Goal: Task Accomplishment & Management: Use online tool/utility

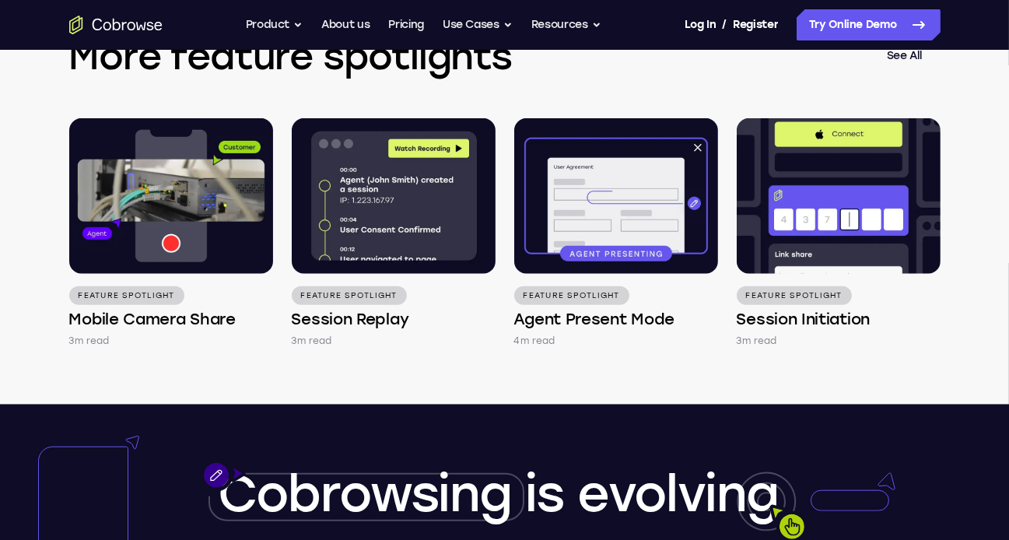
scroll to position [2146, 0]
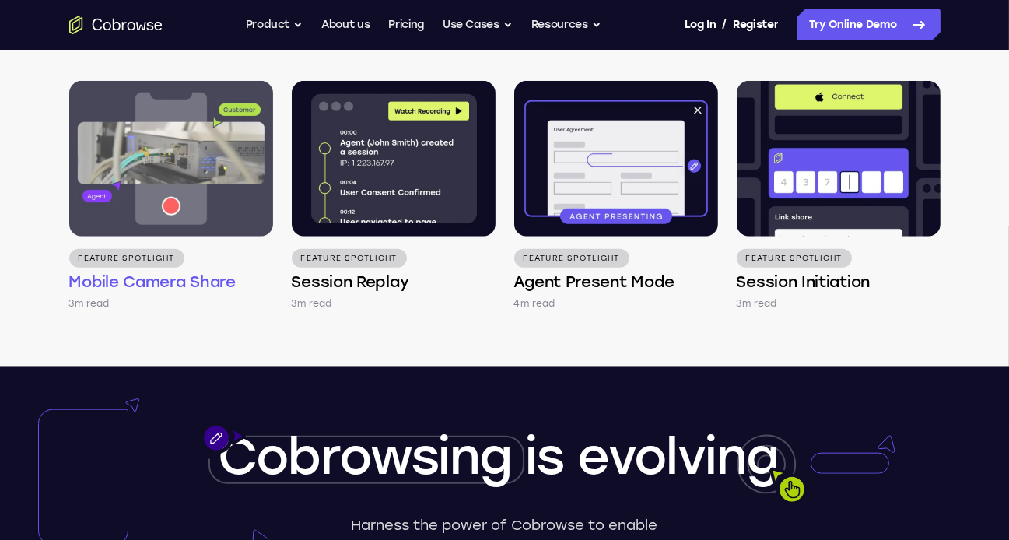
click at [186, 199] on img at bounding box center [171, 159] width 204 height 156
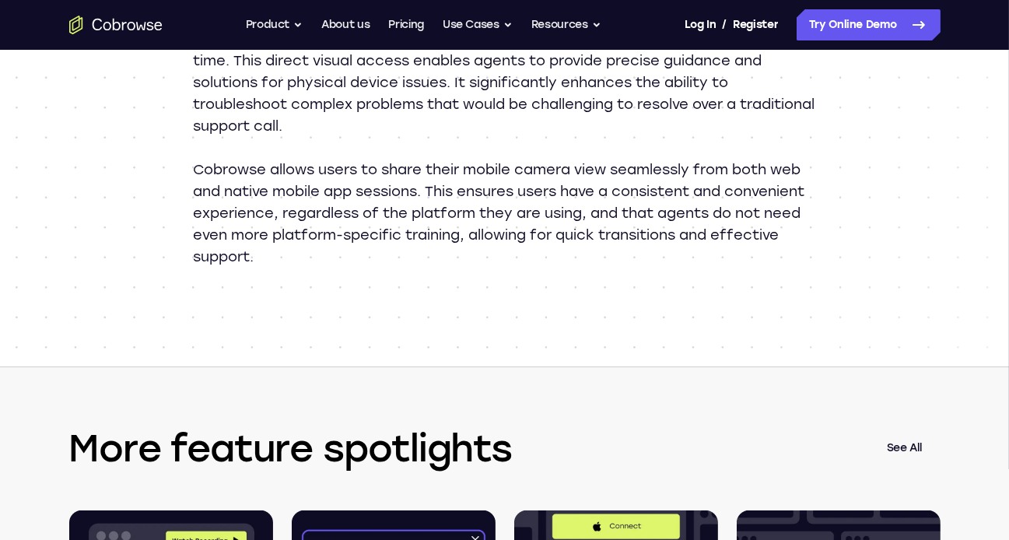
scroll to position [1703, 0]
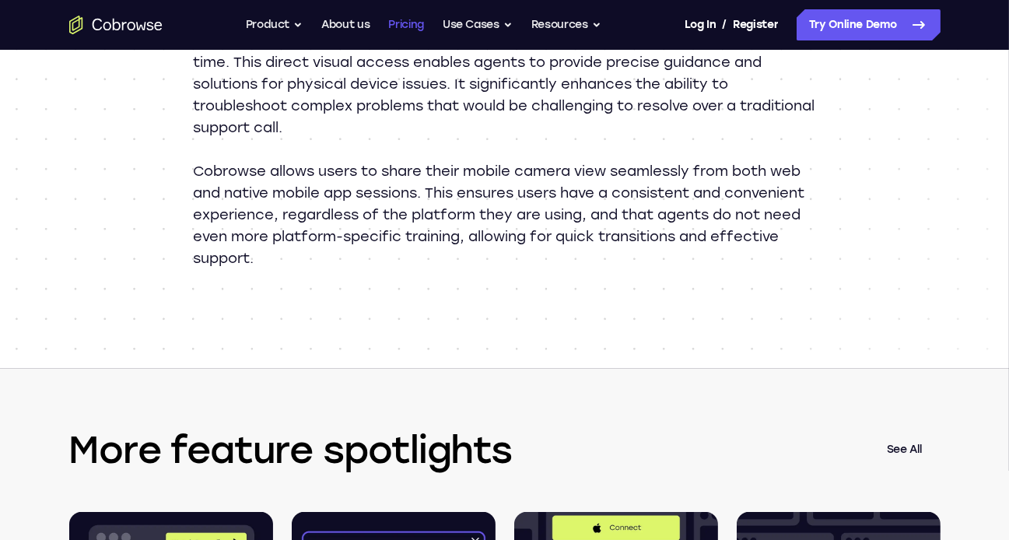
click at [412, 21] on link "Pricing" at bounding box center [406, 24] width 36 height 31
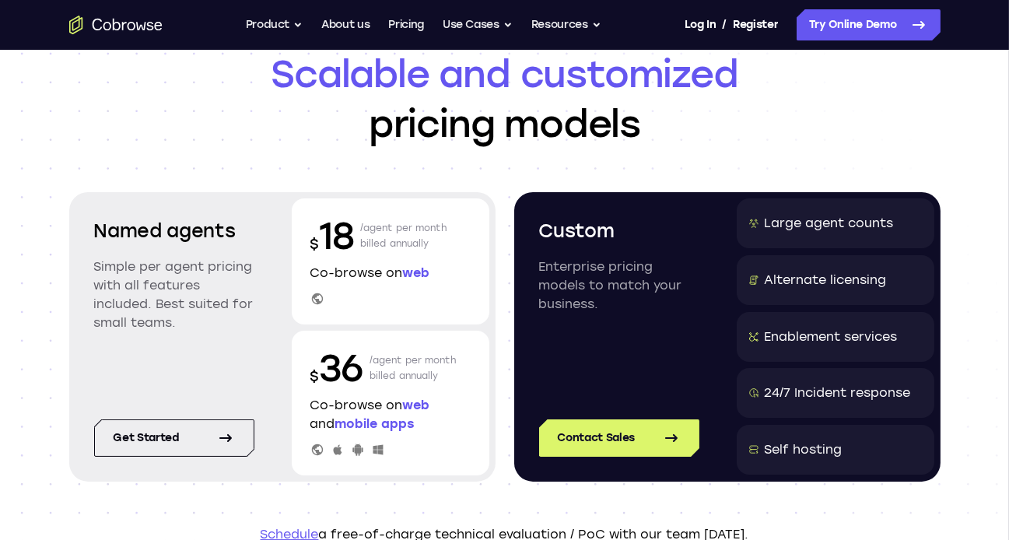
scroll to position [65, 0]
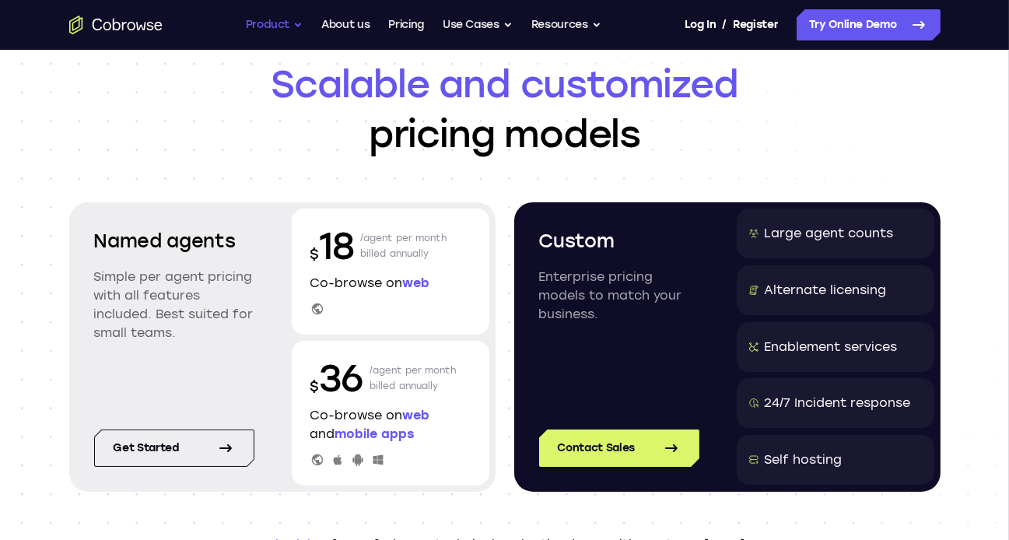
click at [275, 20] on button "Product" at bounding box center [275, 24] width 58 height 31
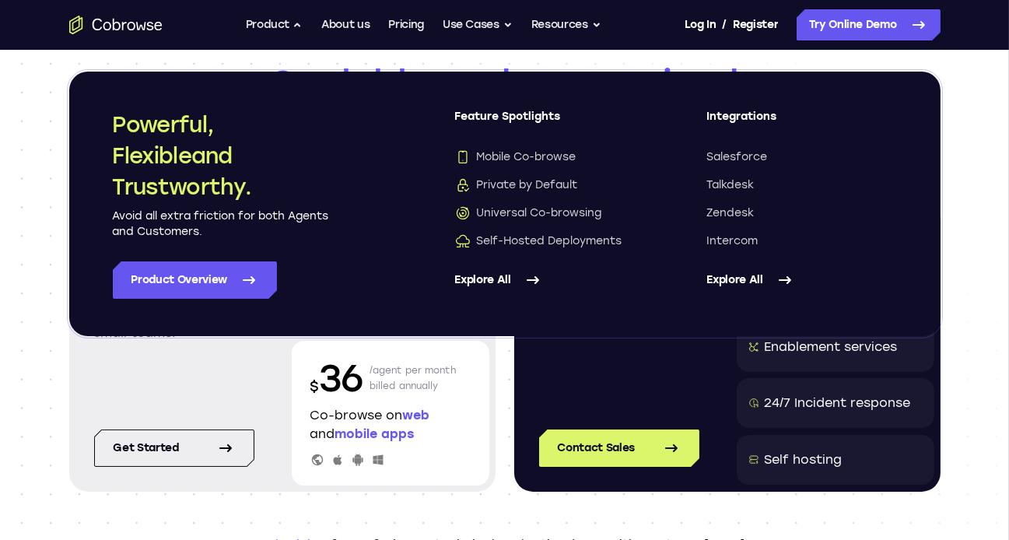
click at [517, 274] on link "Explore All" at bounding box center [550, 279] width 190 height 37
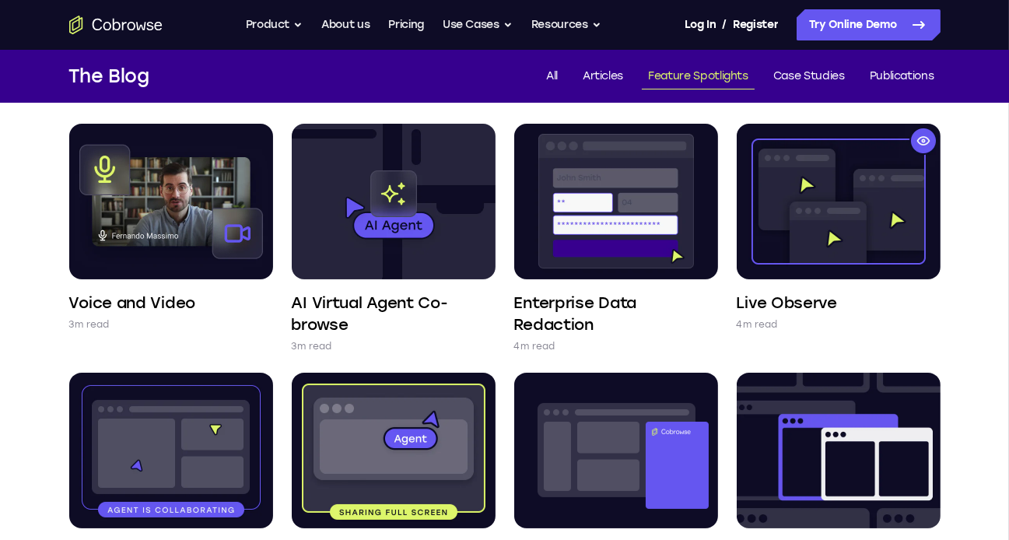
scroll to position [139, 0]
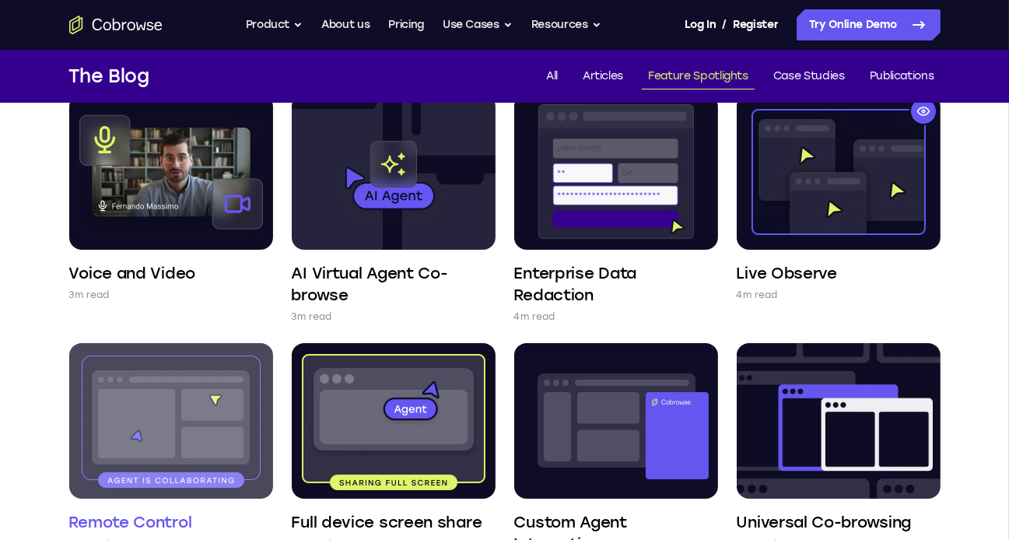
click at [169, 411] on img at bounding box center [171, 421] width 204 height 156
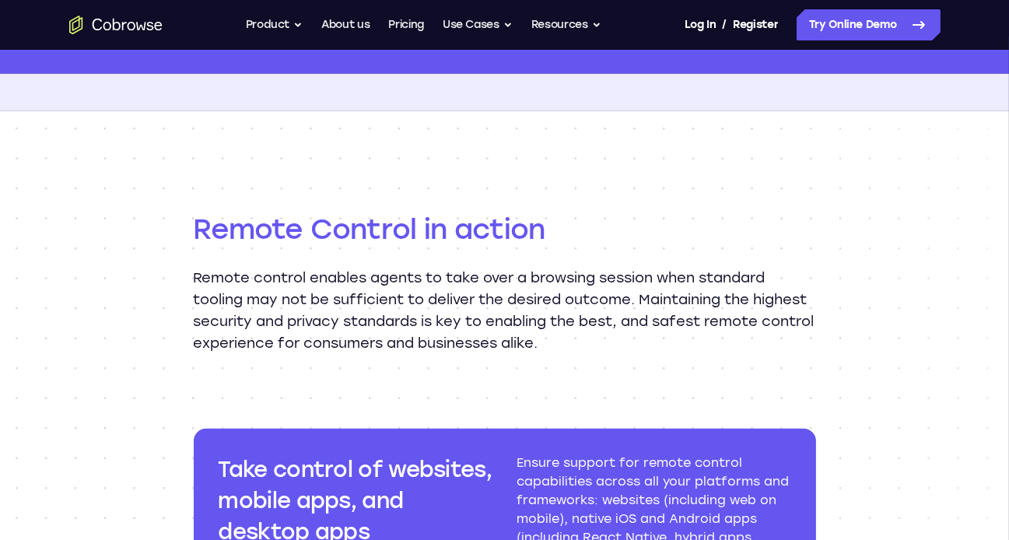
scroll to position [1538, 0]
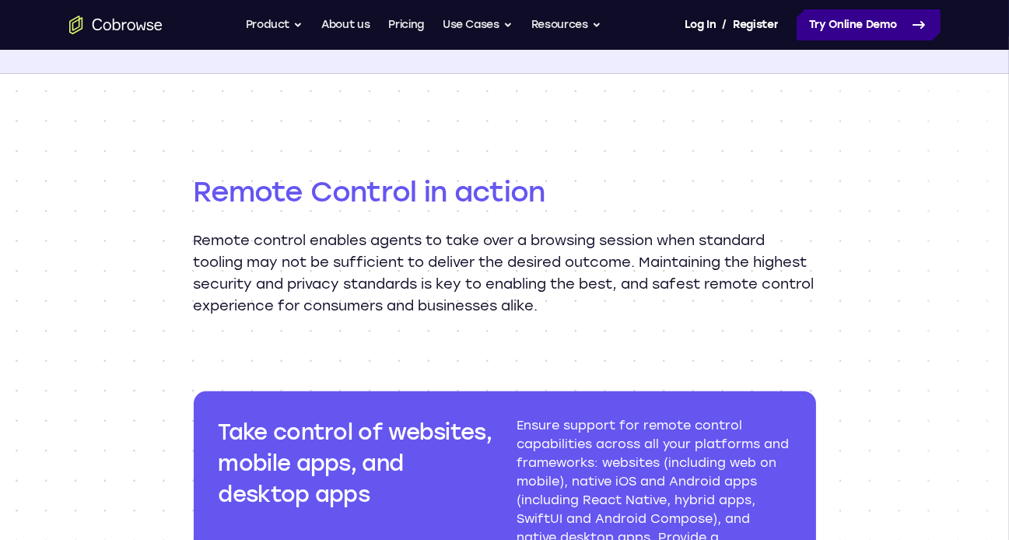
click at [857, 35] on link "Try Online Demo" at bounding box center [868, 24] width 144 height 31
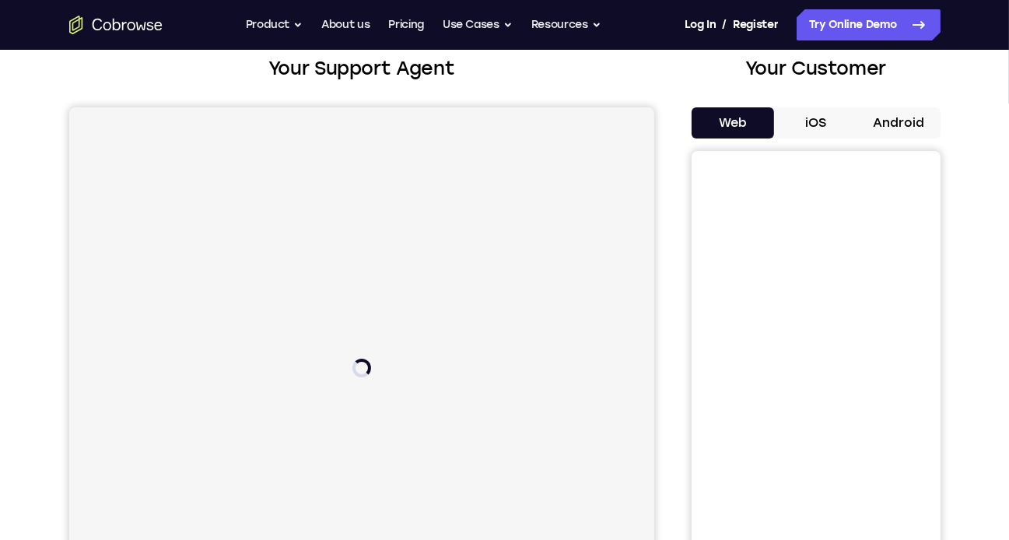
scroll to position [96, 0]
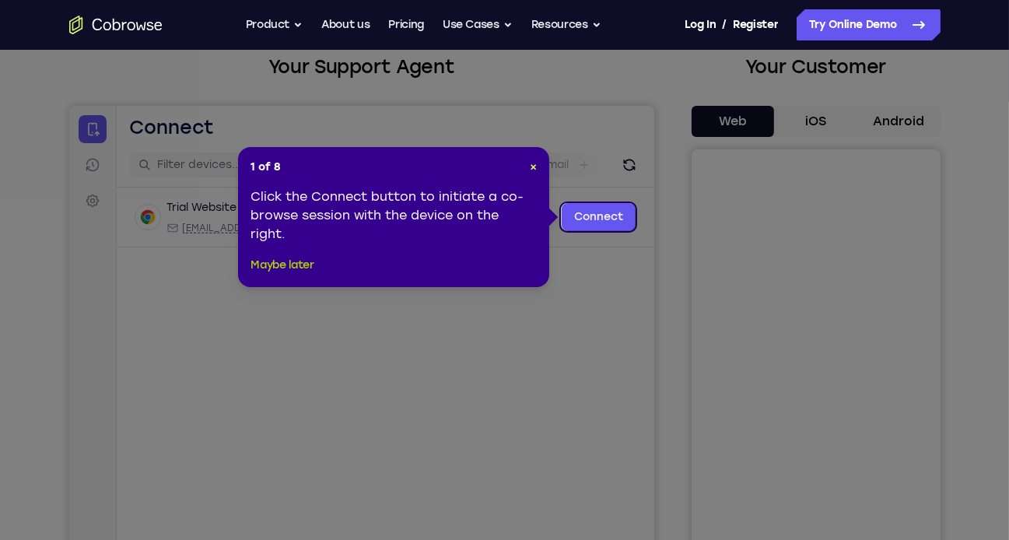
click at [282, 262] on button "Maybe later" at bounding box center [281, 265] width 63 height 19
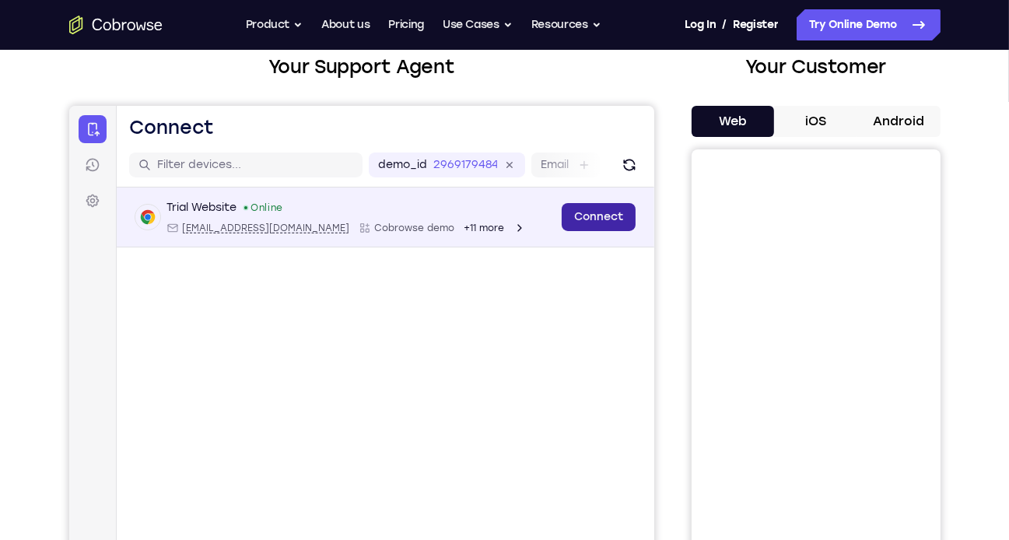
click at [607, 213] on link "Connect" at bounding box center [598, 216] width 74 height 28
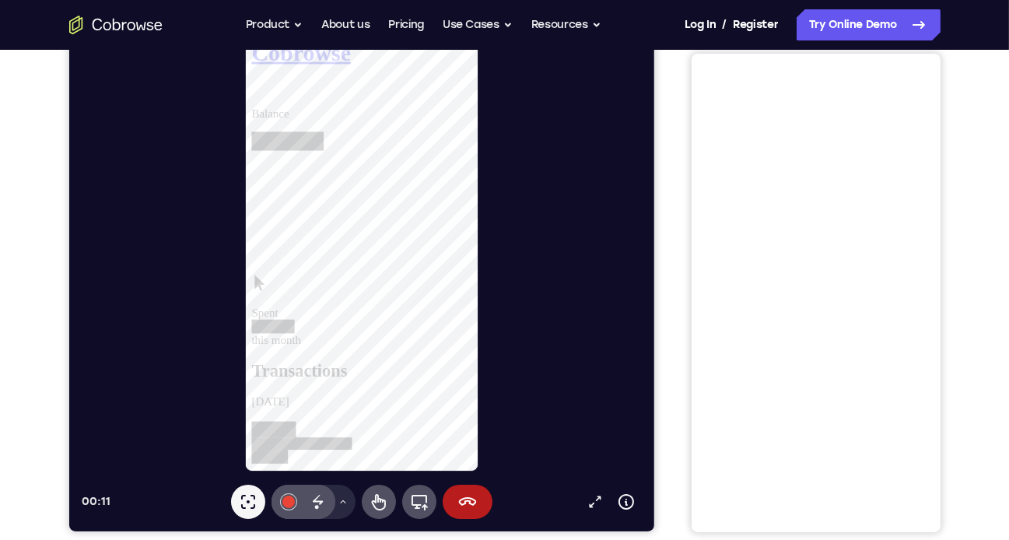
scroll to position [189, 0]
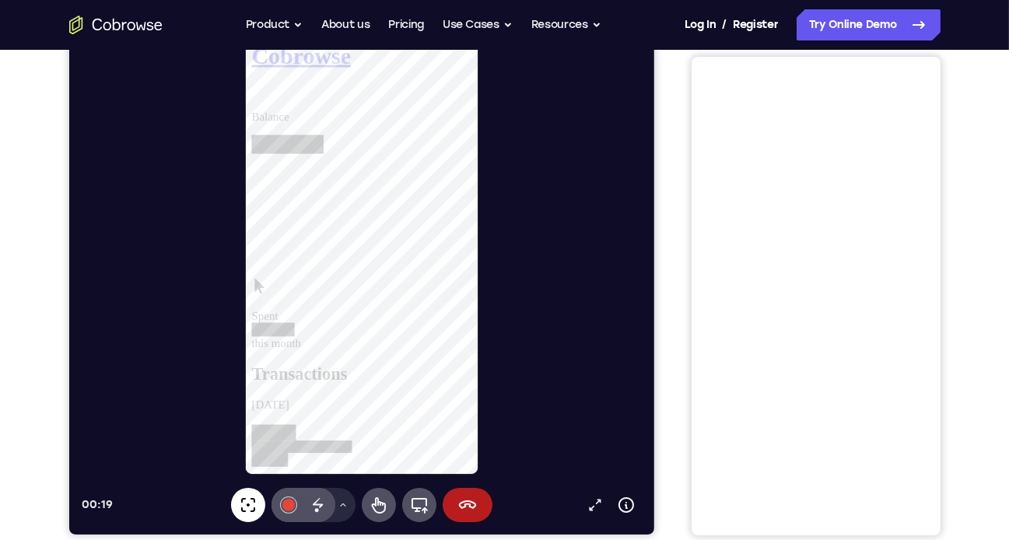
click at [240, 505] on icon at bounding box center [247, 504] width 19 height 19
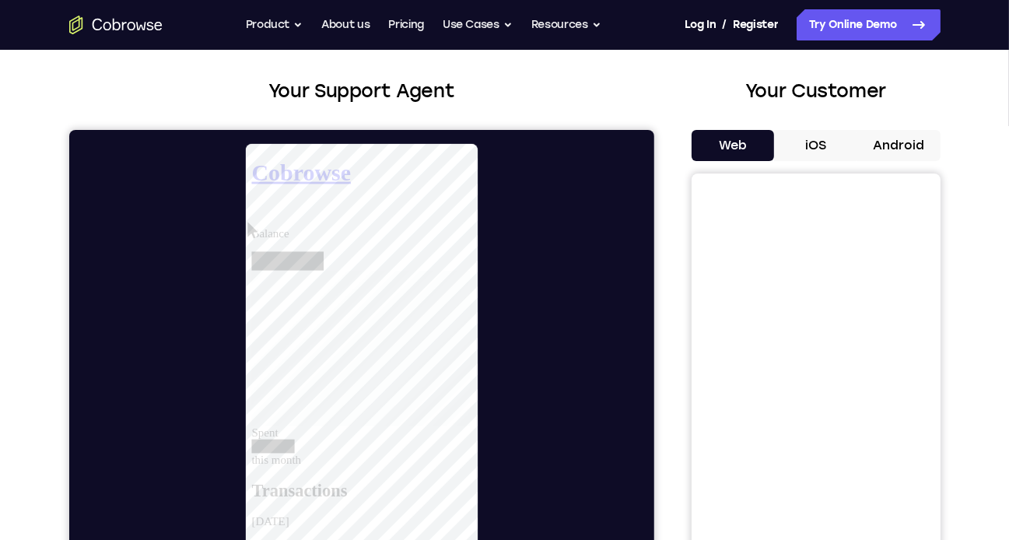
scroll to position [129, 0]
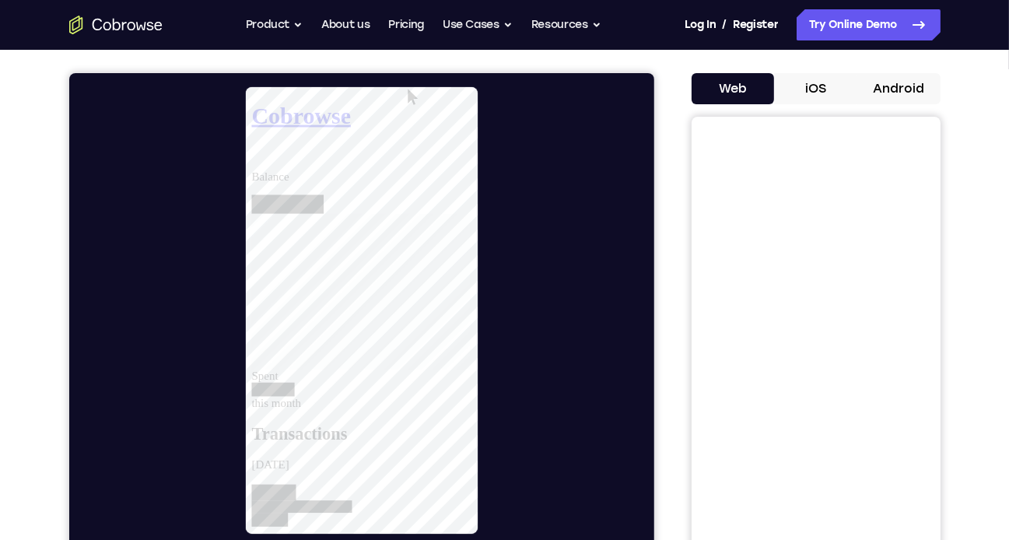
click at [817, 91] on button "iOS" at bounding box center [815, 88] width 83 height 31
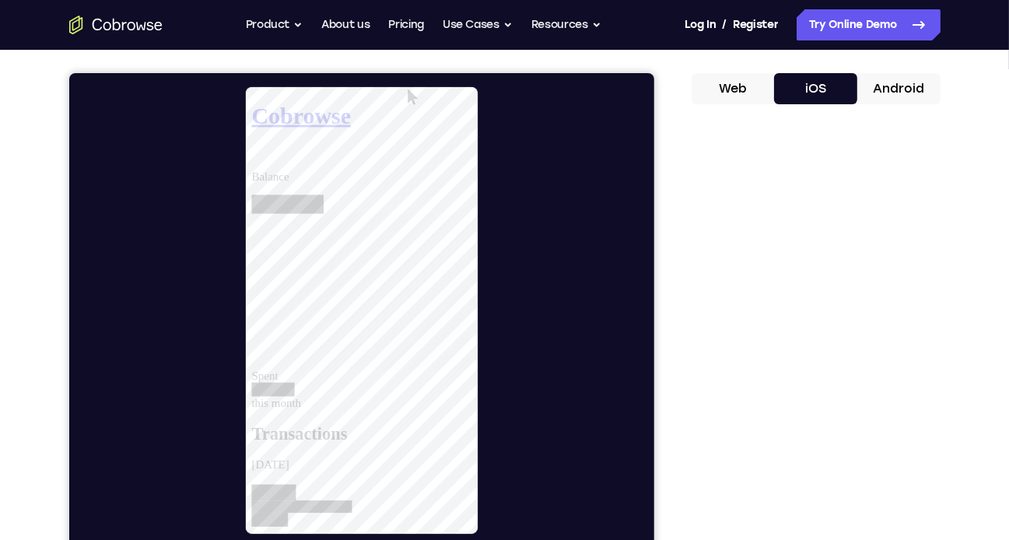
click at [903, 103] on button "Android" at bounding box center [898, 88] width 83 height 31
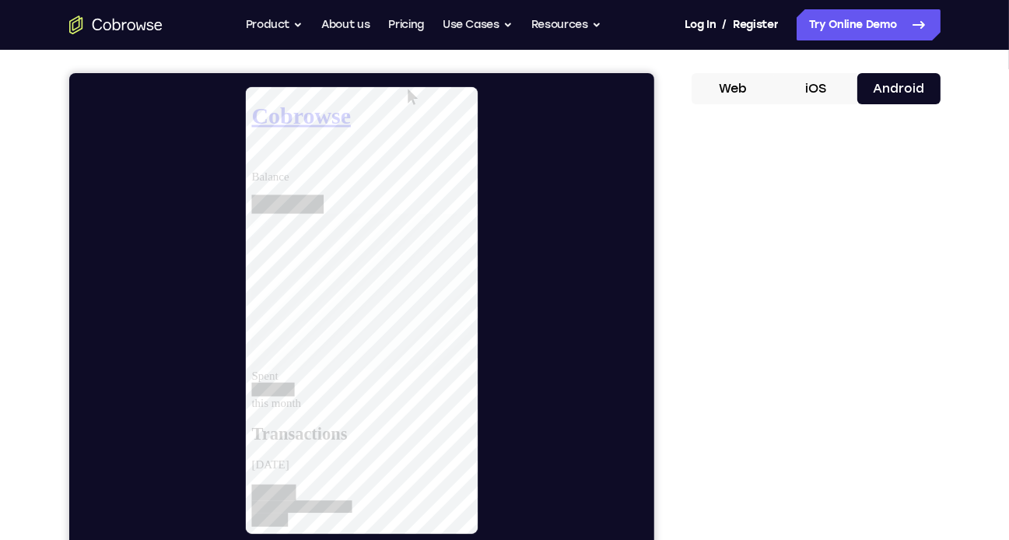
click at [743, 86] on button "Web" at bounding box center [732, 88] width 83 height 31
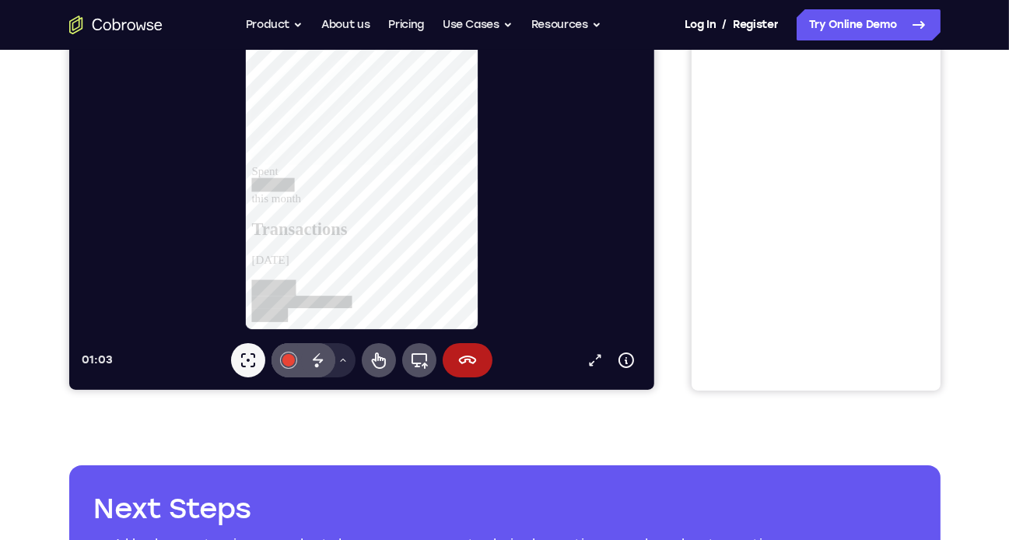
scroll to position [335, 0]
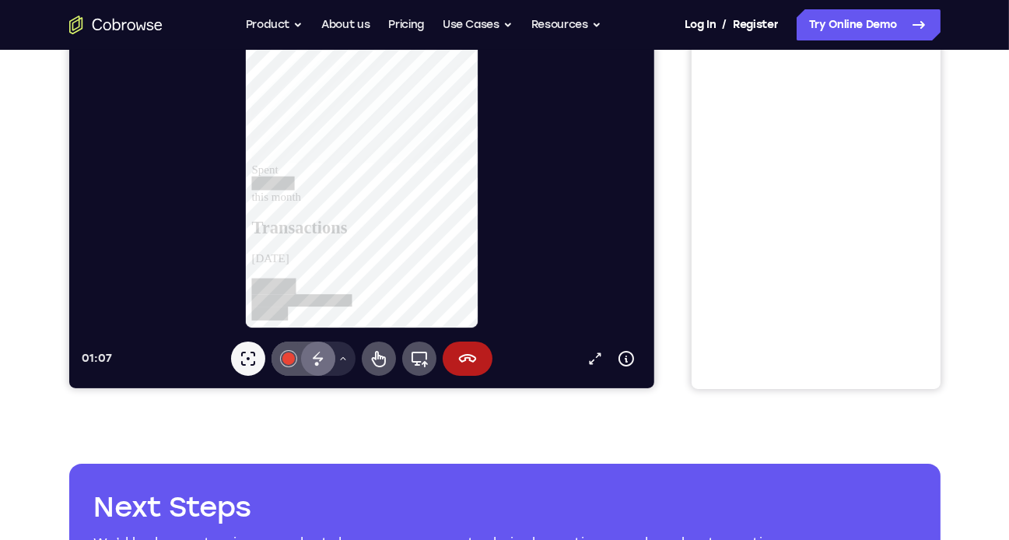
click at [316, 362] on icon at bounding box center [317, 359] width 19 height 19
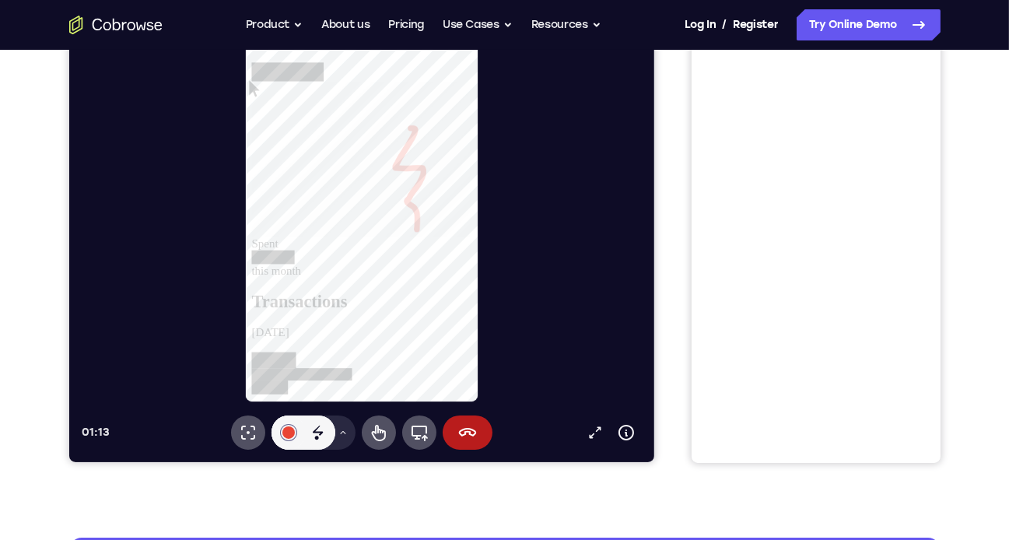
scroll to position [263, 0]
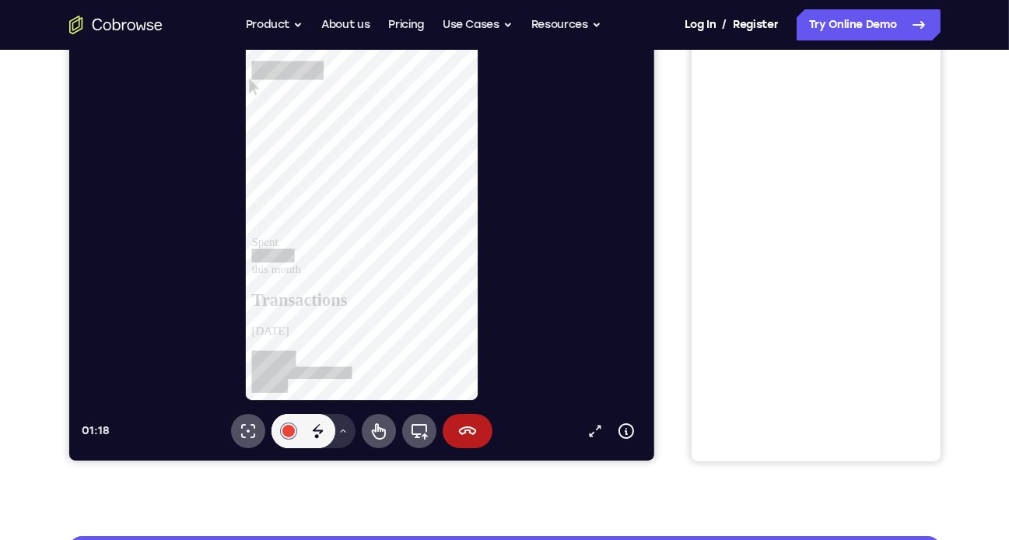
click at [347, 434] on button "Drawing tools menu" at bounding box center [342, 432] width 25 height 34
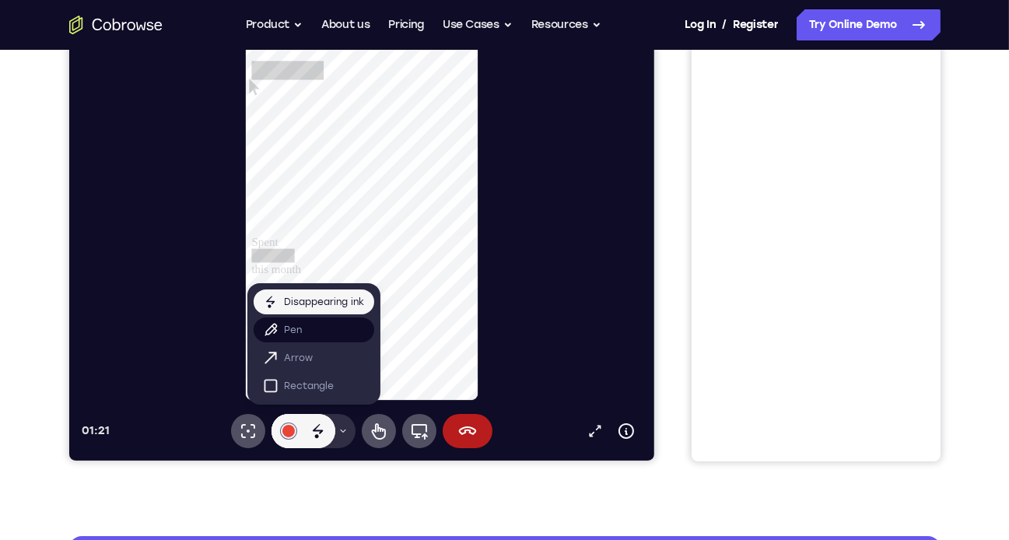
click at [302, 326] on button "Pen" at bounding box center [313, 330] width 121 height 25
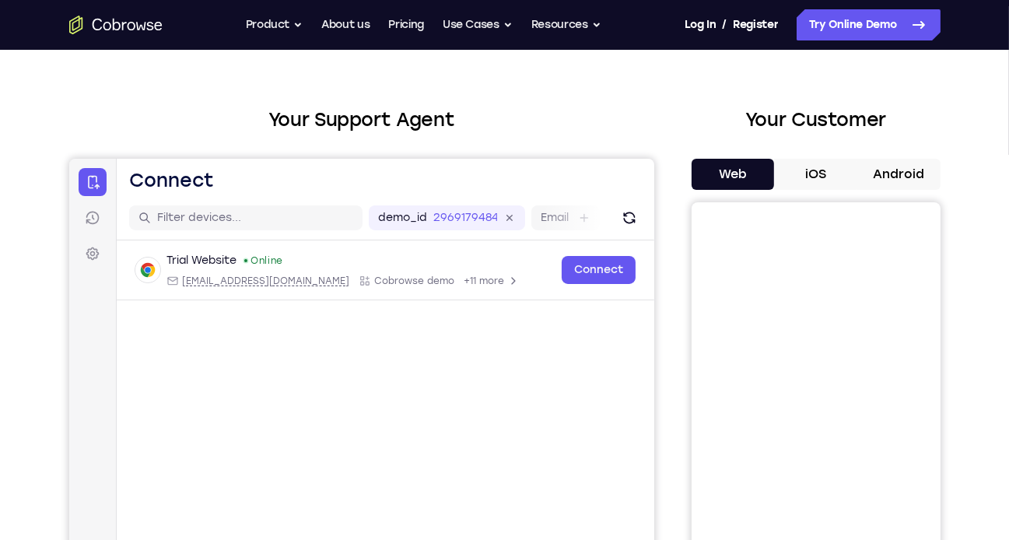
scroll to position [0, 0]
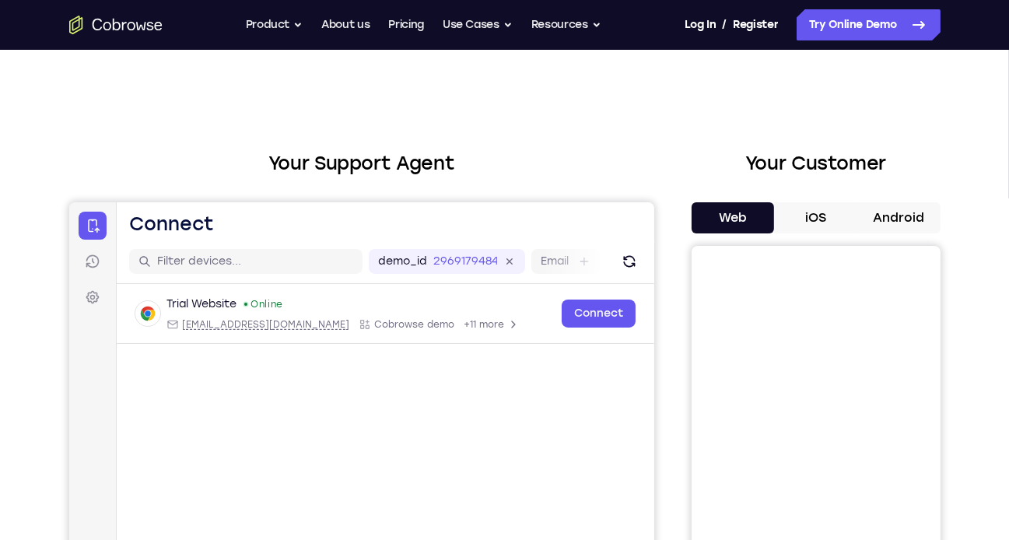
click at [832, 226] on button "iOS" at bounding box center [815, 217] width 83 height 31
